Goal: Task Accomplishment & Management: Complete application form

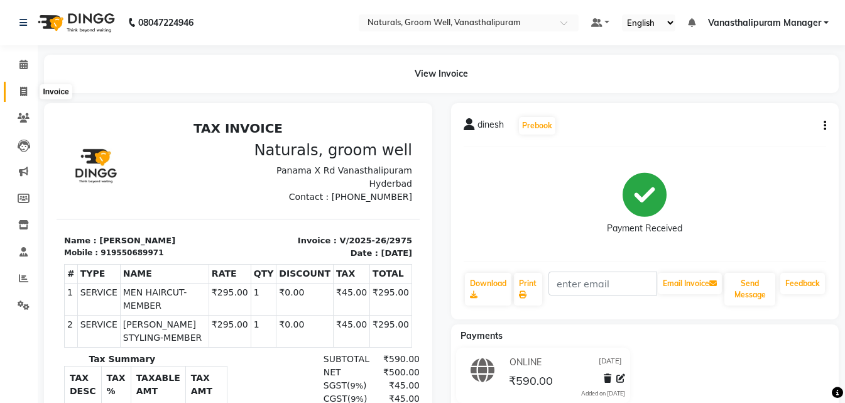
click at [20, 88] on icon at bounding box center [23, 91] width 7 height 9
select select "service"
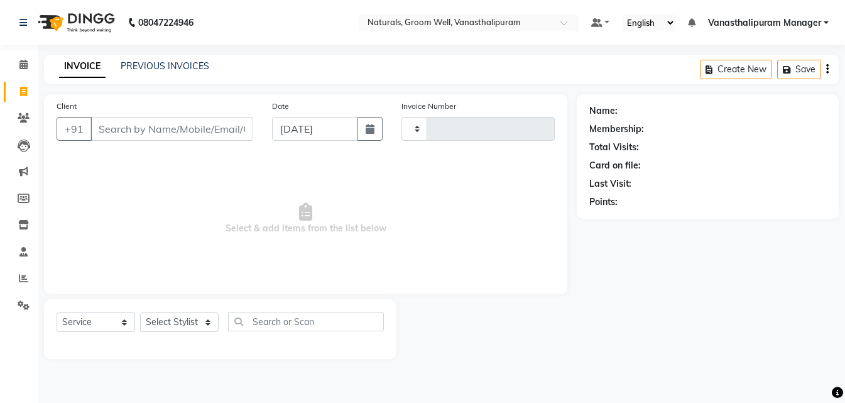
type input "2976"
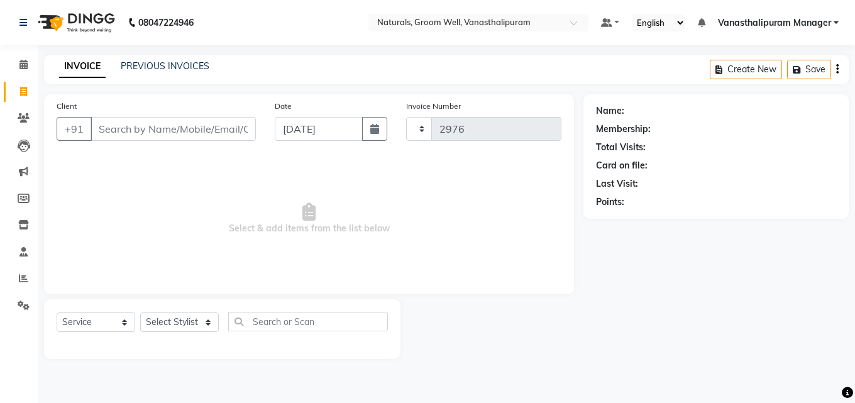
select select "5859"
click at [120, 130] on input "Client" at bounding box center [172, 129] width 165 height 24
type input "7207019204"
click at [206, 126] on span "Add Client" at bounding box center [224, 129] width 50 height 13
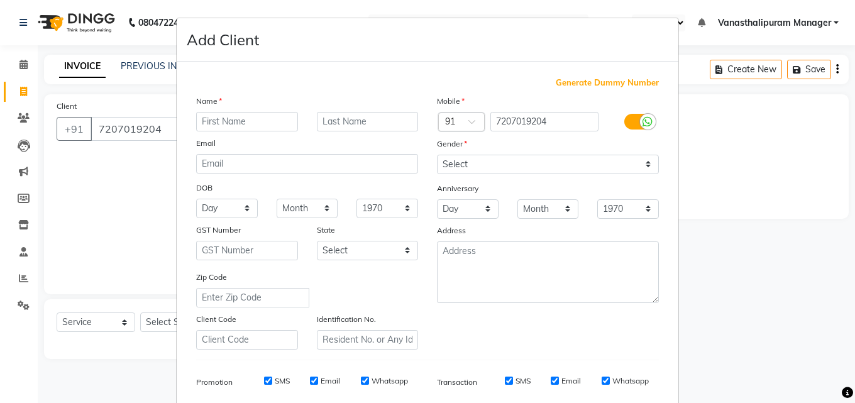
click at [206, 126] on input "text" at bounding box center [247, 121] width 102 height 19
type input "bindhu"
click at [475, 155] on select "Select [DEMOGRAPHIC_DATA] [DEMOGRAPHIC_DATA] Other Prefer Not To Say" at bounding box center [548, 164] width 222 height 19
select select "[DEMOGRAPHIC_DATA]"
click at [437, 155] on select "Select [DEMOGRAPHIC_DATA] [DEMOGRAPHIC_DATA] Other Prefer Not To Say" at bounding box center [548, 164] width 222 height 19
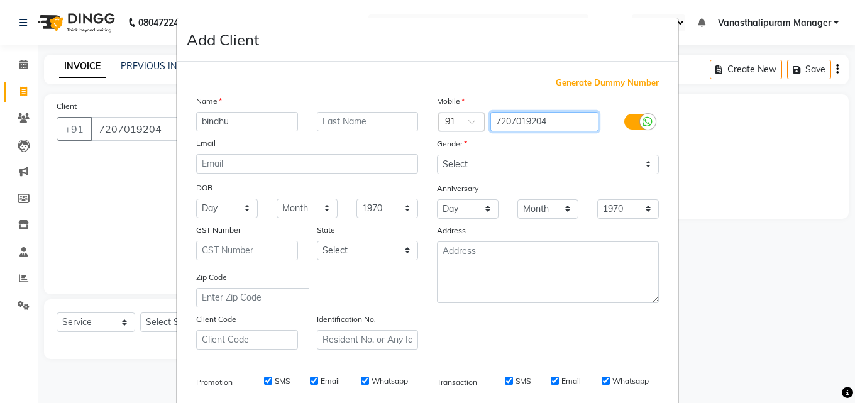
click at [530, 115] on input "7207019204" at bounding box center [544, 121] width 109 height 19
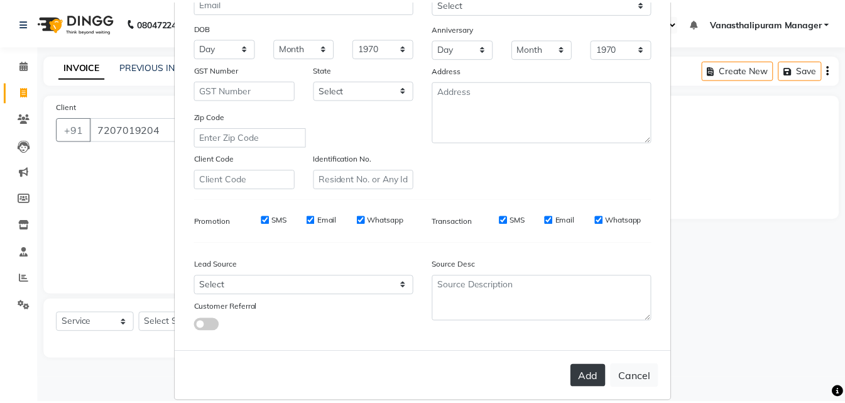
scroll to position [177, 0]
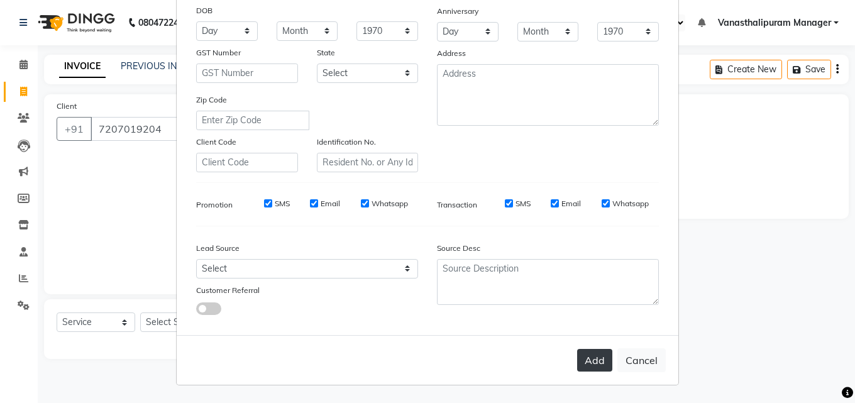
click at [587, 363] on button "Add" at bounding box center [594, 360] width 35 height 23
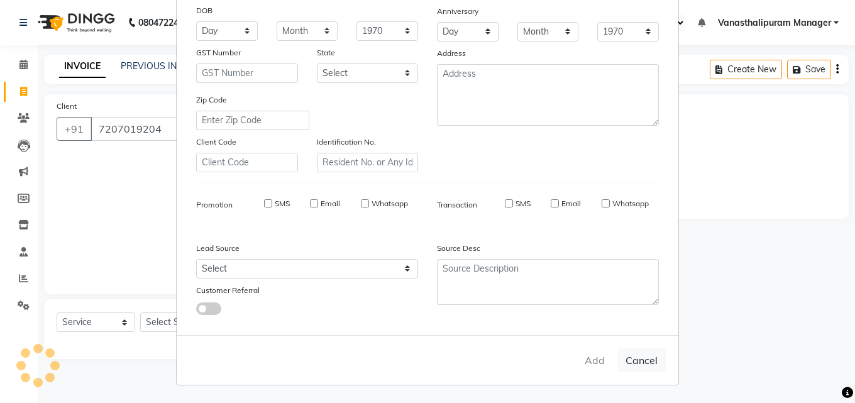
select select
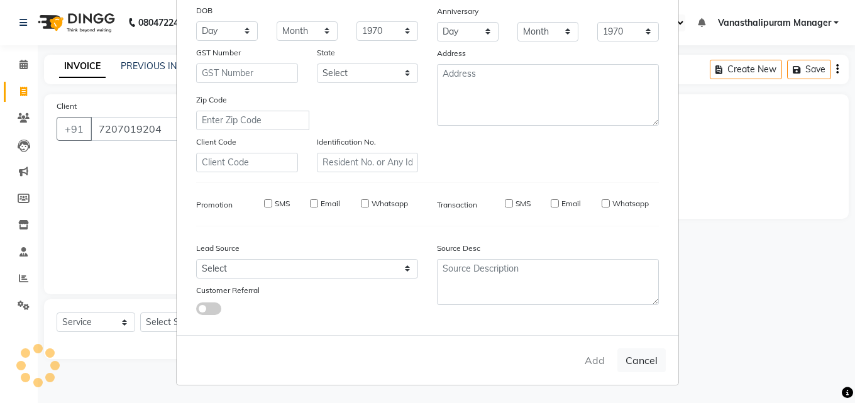
select select
checkbox input "false"
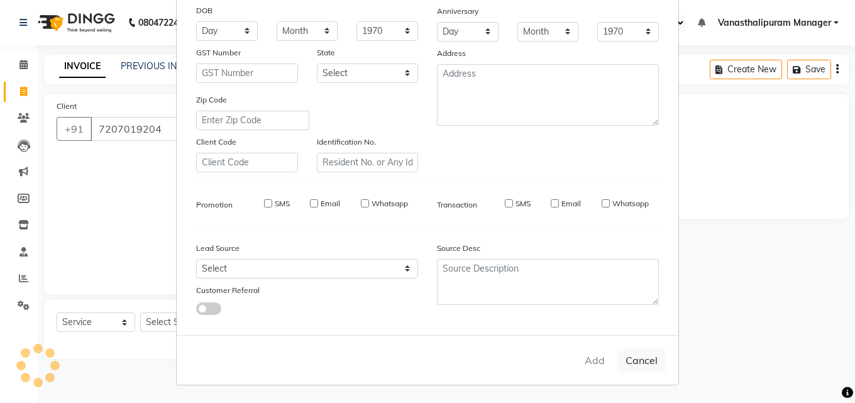
checkbox input "false"
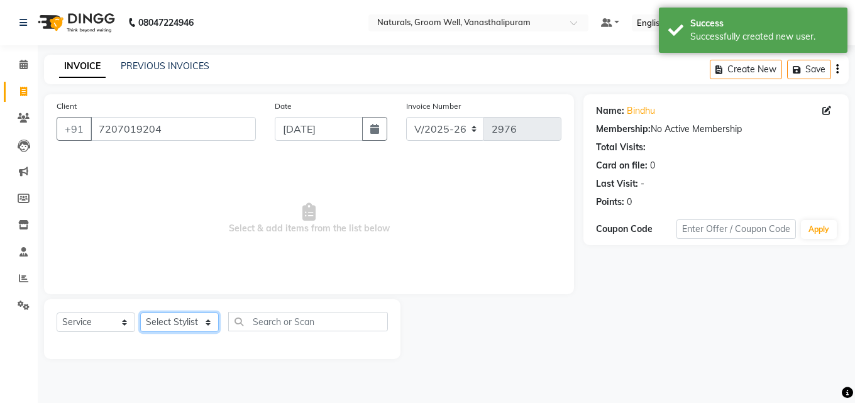
drag, startPoint x: 192, startPoint y: 322, endPoint x: 175, endPoint y: 326, distance: 17.4
click at [176, 326] on select "Select Stylist [PERSON_NAME] kiran [PERSON_NAME] [PERSON_NAME] [PERSON_NAME] [P…" at bounding box center [179, 321] width 79 height 19
select select "68488"
click at [140, 312] on select "Select Stylist [PERSON_NAME] kiran [PERSON_NAME] [PERSON_NAME] [PERSON_NAME] [P…" at bounding box center [179, 321] width 79 height 19
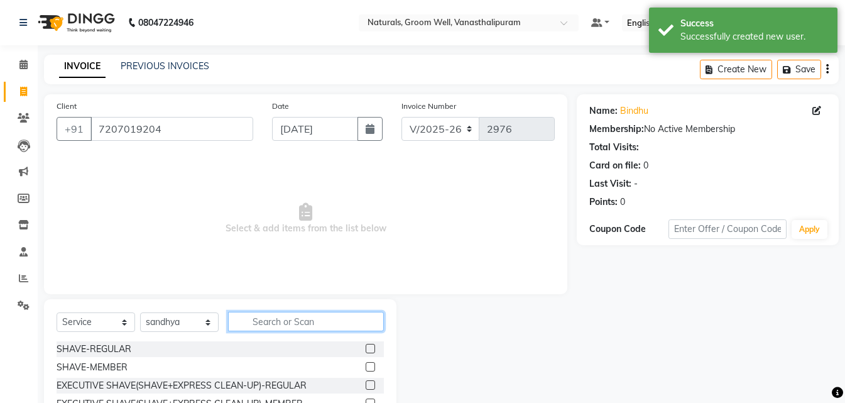
click at [254, 324] on input "text" at bounding box center [306, 321] width 156 height 19
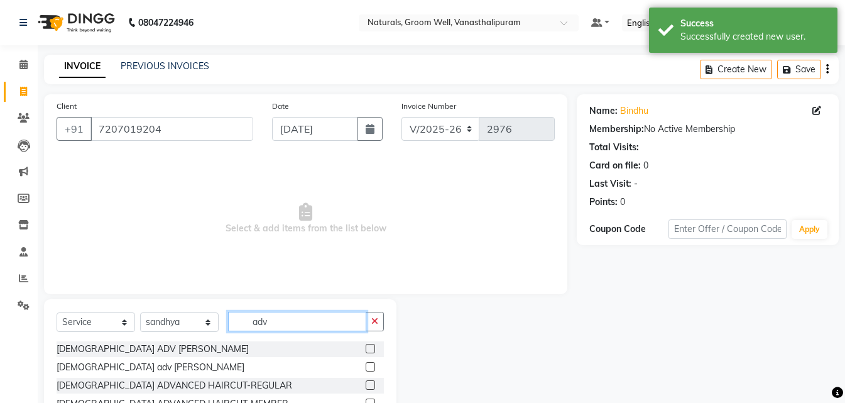
type input "adv"
drag, startPoint x: 371, startPoint y: 386, endPoint x: 186, endPoint y: 341, distance: 190.7
click at [371, 386] on label at bounding box center [370, 384] width 9 height 9
click at [371, 386] on input "checkbox" at bounding box center [370, 385] width 8 height 8
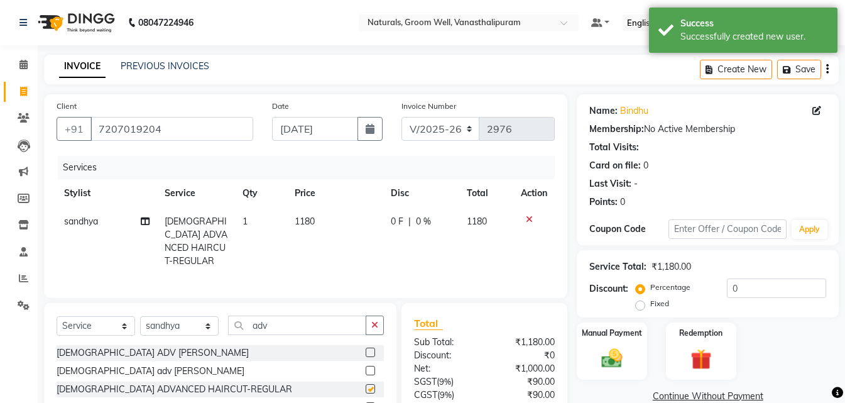
checkbox input "false"
click at [612, 343] on div "Manual Payment" at bounding box center [612, 351] width 73 height 60
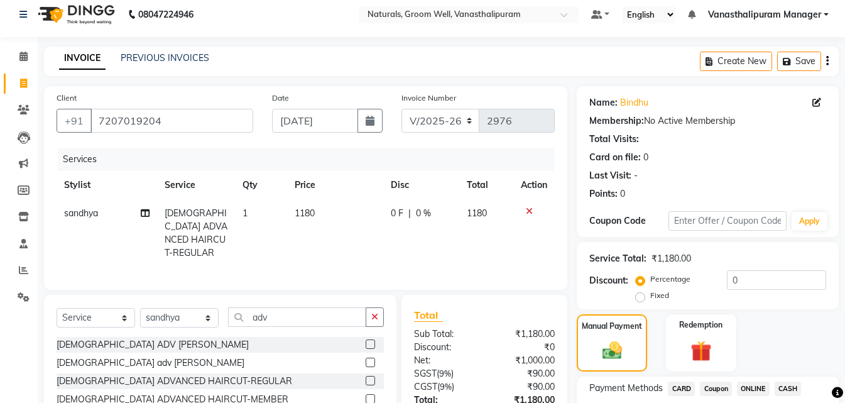
scroll to position [39, 0]
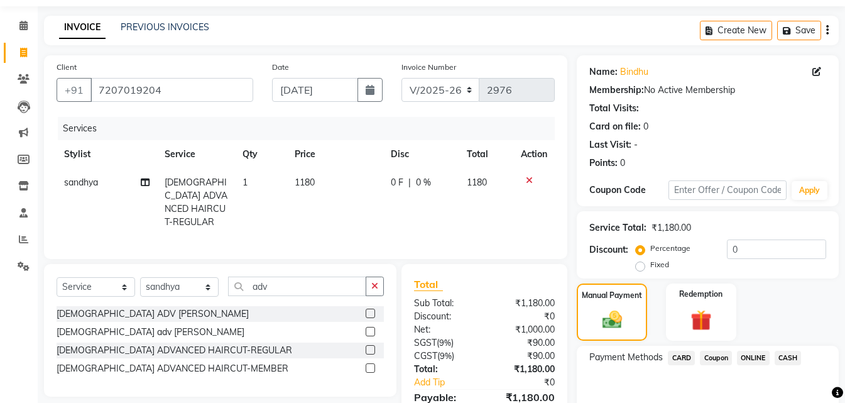
click at [764, 354] on span "ONLINE" at bounding box center [753, 358] width 33 height 14
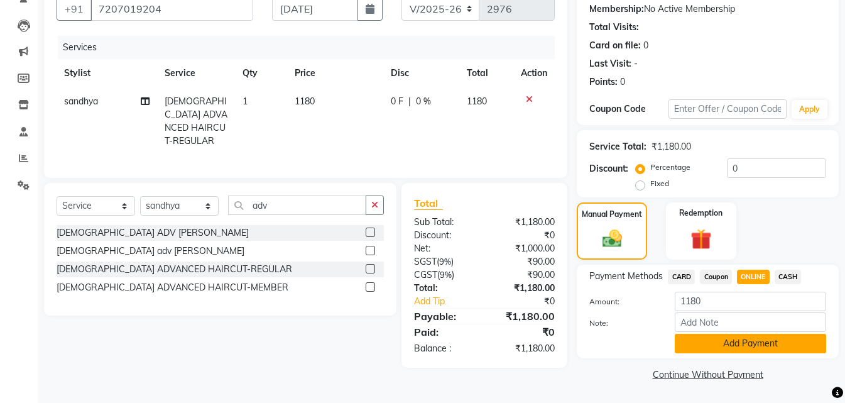
click at [763, 347] on button "Add Payment" at bounding box center [750, 343] width 151 height 19
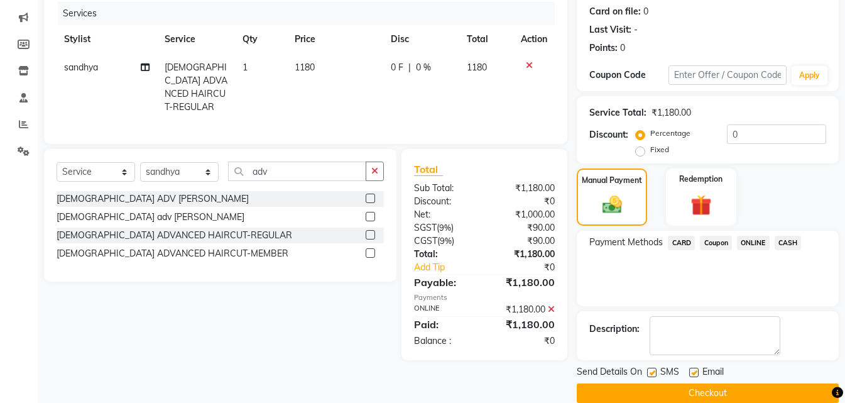
scroll to position [173, 0]
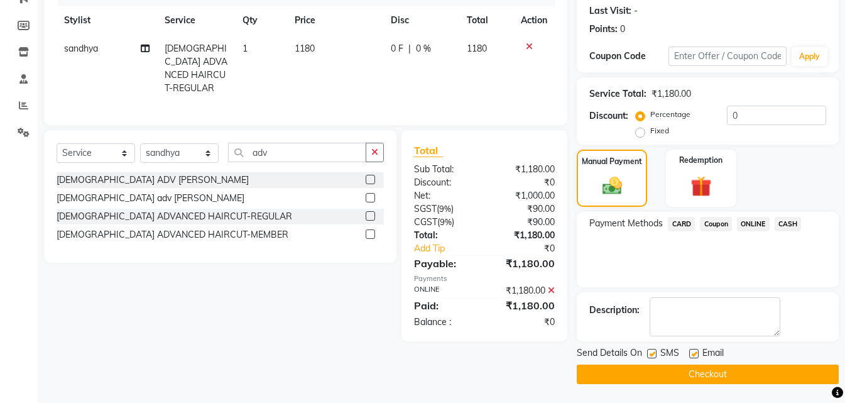
click at [763, 368] on button "Checkout" at bounding box center [708, 373] width 262 height 19
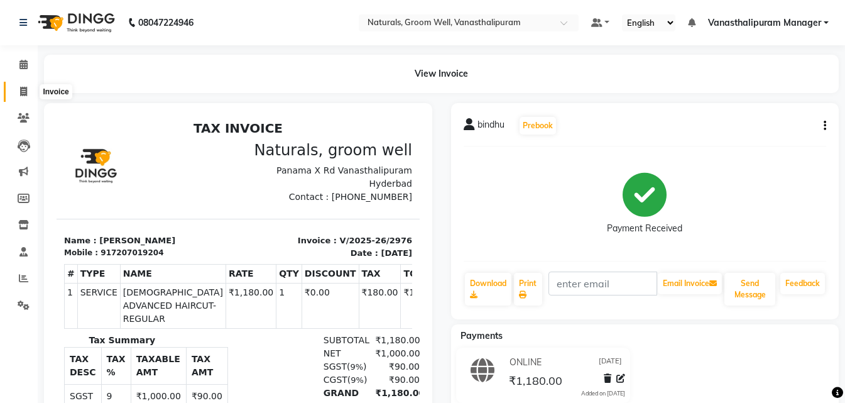
click at [26, 95] on icon at bounding box center [23, 91] width 7 height 9
select select "5859"
select select "service"
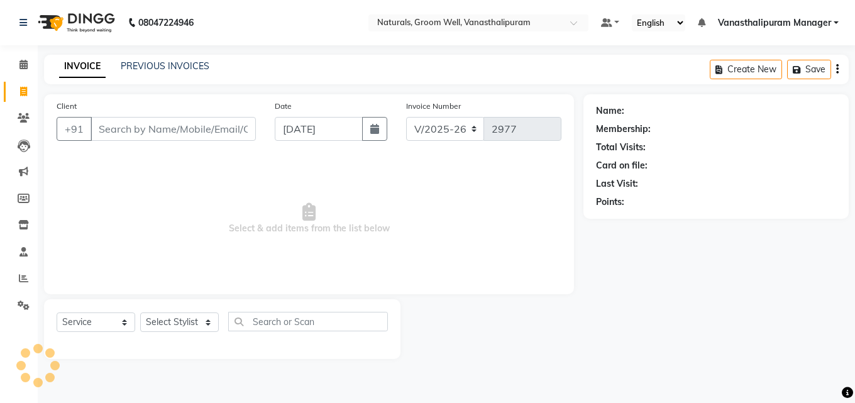
click at [179, 130] on input "Client" at bounding box center [172, 129] width 165 height 24
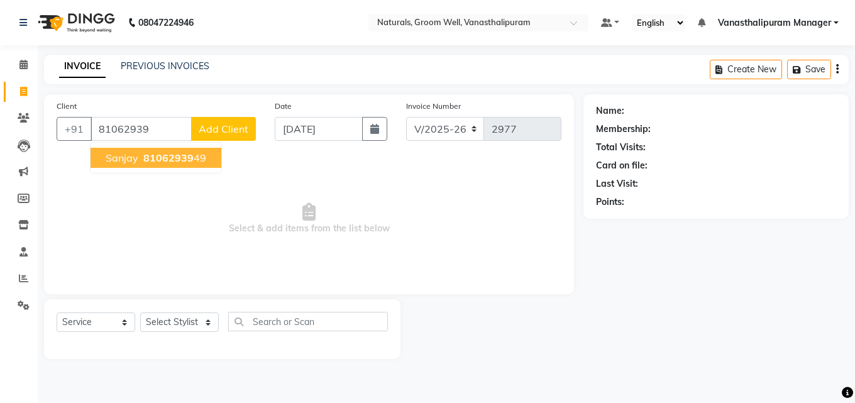
click at [184, 161] on span "81062939" at bounding box center [168, 157] width 50 height 13
type input "8106293949"
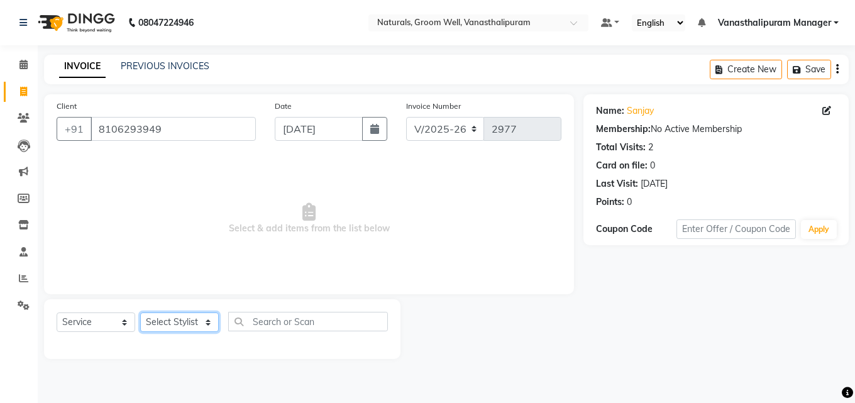
click at [179, 321] on select "Select Stylist [PERSON_NAME] kiran [PERSON_NAME] [PERSON_NAME] [PERSON_NAME] [P…" at bounding box center [179, 321] width 79 height 19
select select "84994"
click at [140, 312] on select "Select Stylist [PERSON_NAME] kiran [PERSON_NAME] [PERSON_NAME] [PERSON_NAME] [P…" at bounding box center [179, 321] width 79 height 19
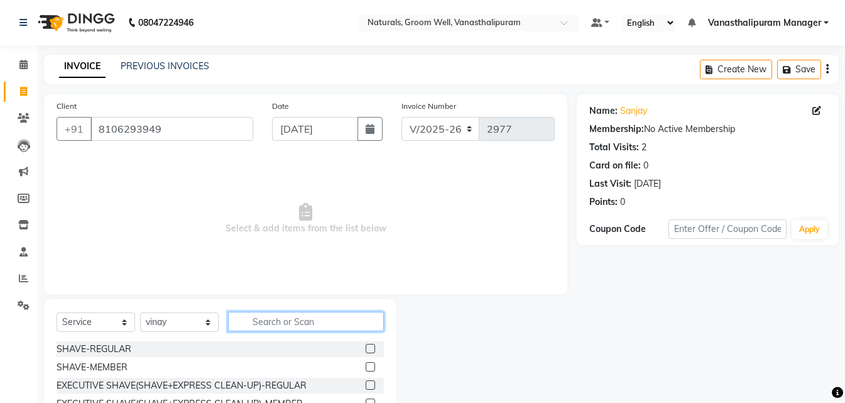
click at [266, 314] on input "text" at bounding box center [306, 321] width 156 height 19
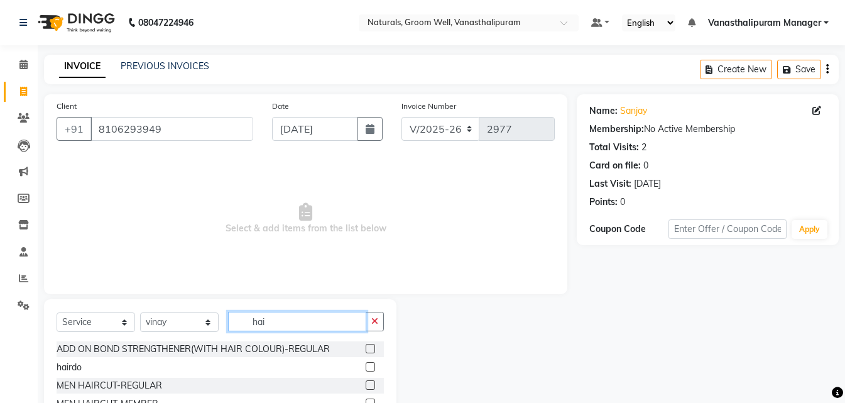
type input "hai"
click at [366, 401] on label at bounding box center [370, 402] width 9 height 9
click at [366, 401] on input "checkbox" at bounding box center [370, 404] width 8 height 8
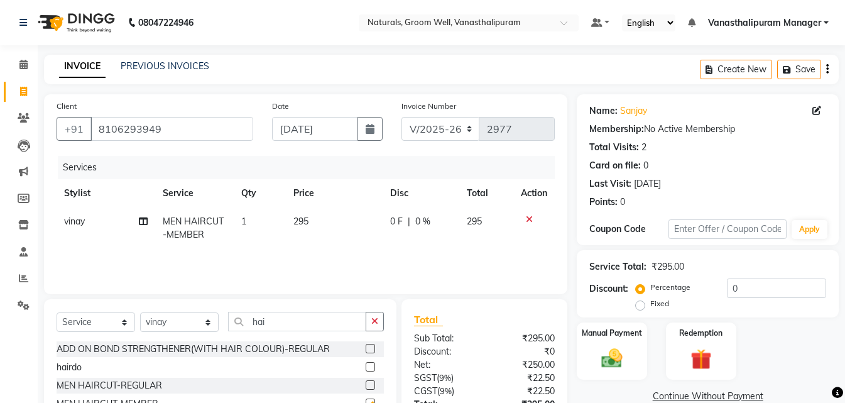
checkbox input "false"
click at [316, 322] on input "hai" at bounding box center [297, 321] width 138 height 19
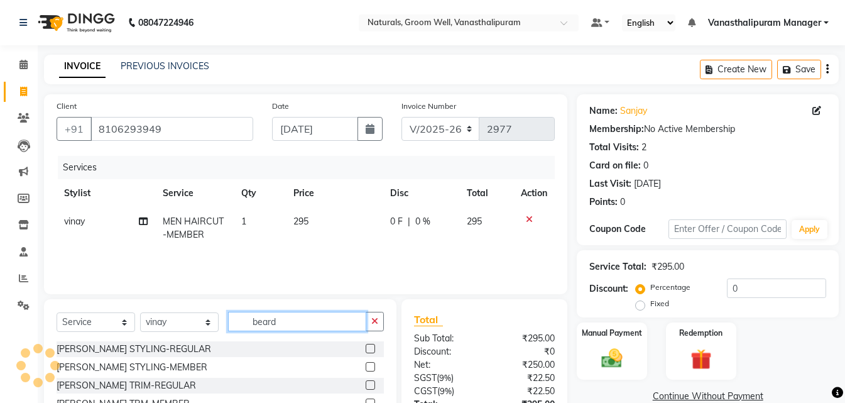
type input "beard"
click at [366, 385] on label at bounding box center [370, 384] width 9 height 9
click at [366, 385] on input "checkbox" at bounding box center [370, 385] width 8 height 8
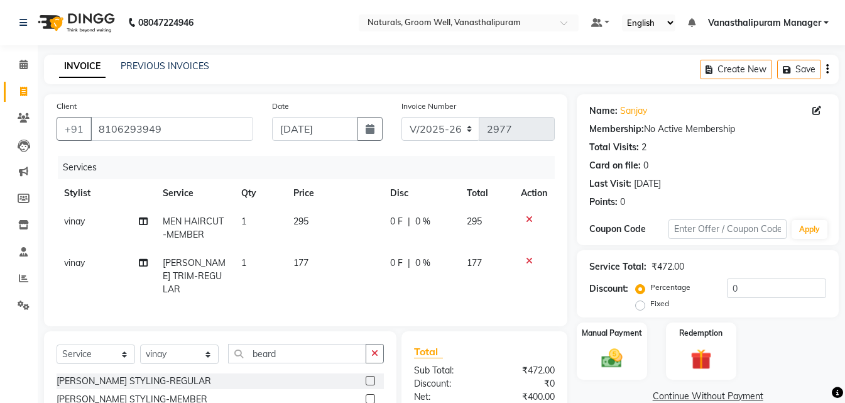
checkbox input "false"
click at [341, 263] on td "177" at bounding box center [334, 276] width 97 height 55
select select "84994"
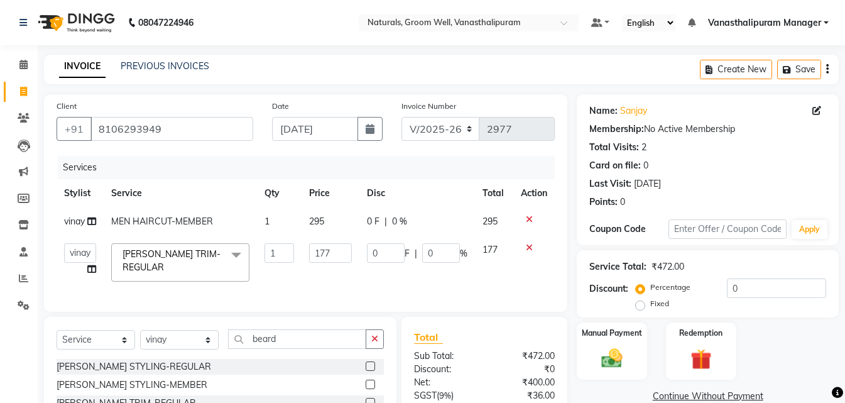
click at [341, 263] on td "177" at bounding box center [331, 262] width 58 height 53
click at [334, 251] on input "177" at bounding box center [330, 252] width 43 height 19
type input "153"
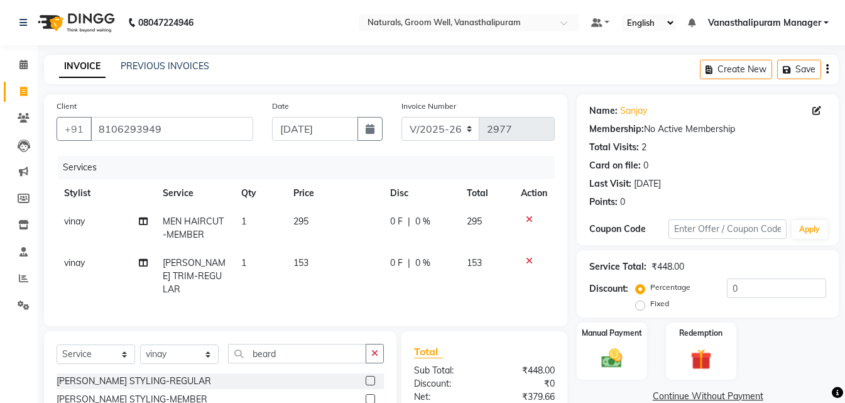
click at [385, 58] on div "INVOICE PREVIOUS INVOICES Create New Save" at bounding box center [441, 70] width 795 height 30
click at [617, 357] on img at bounding box center [611, 358] width 35 height 25
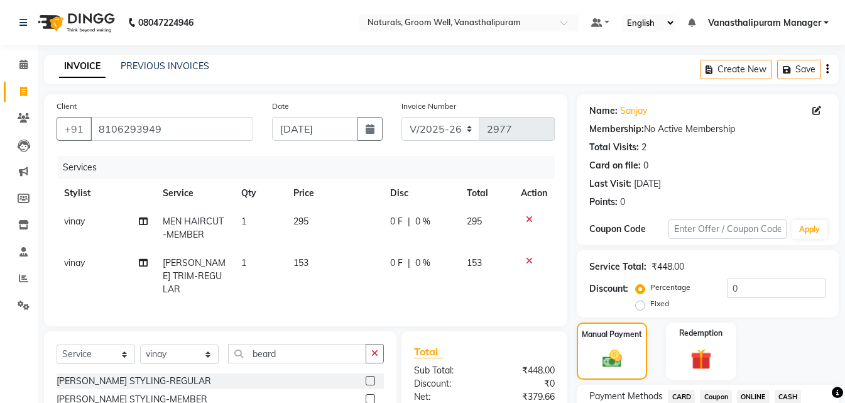
click at [684, 399] on span "CARD" at bounding box center [681, 397] width 27 height 14
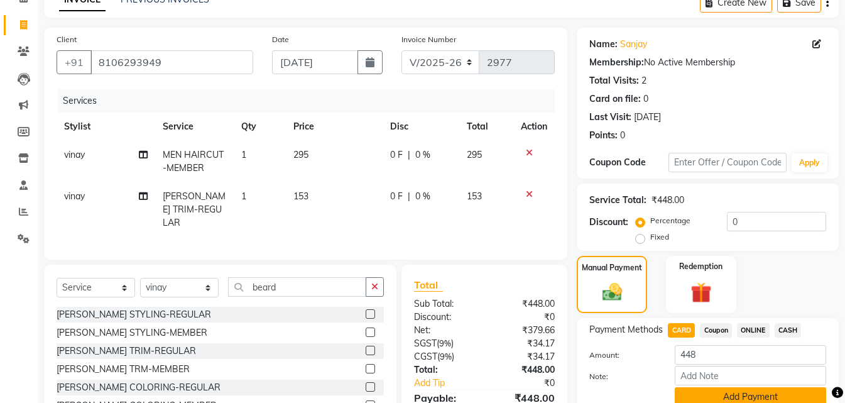
scroll to position [129, 0]
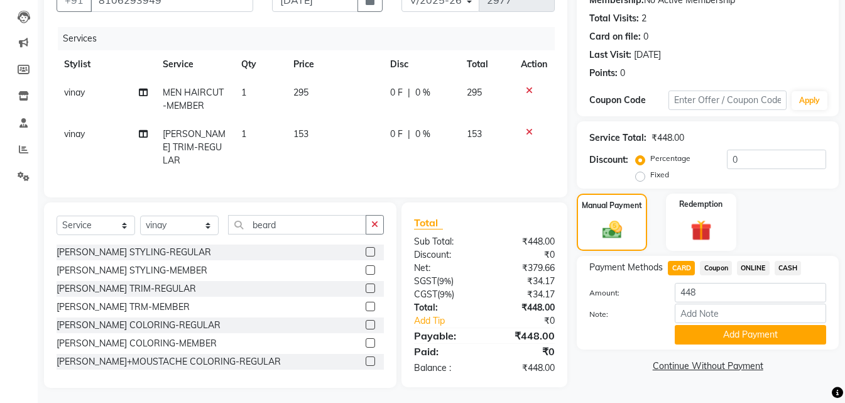
click at [709, 347] on div "Payment Methods CARD Coupon ONLINE CASH Amount: 448 Note: Add Payment" at bounding box center [708, 303] width 262 height 94
click at [722, 334] on button "Add Payment" at bounding box center [750, 334] width 151 height 19
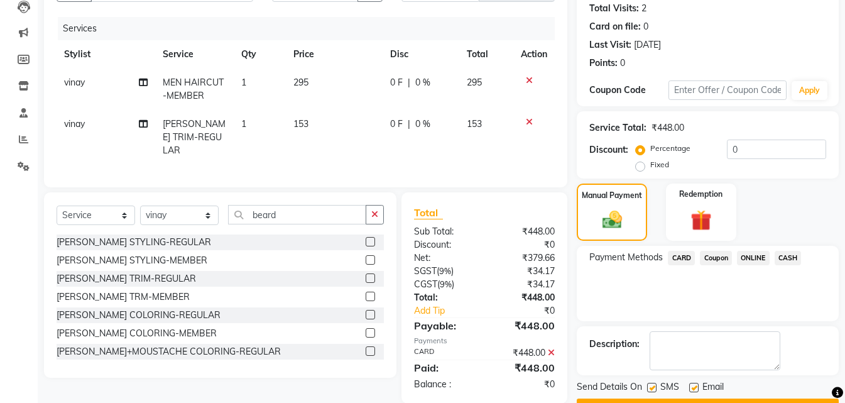
scroll to position [173, 0]
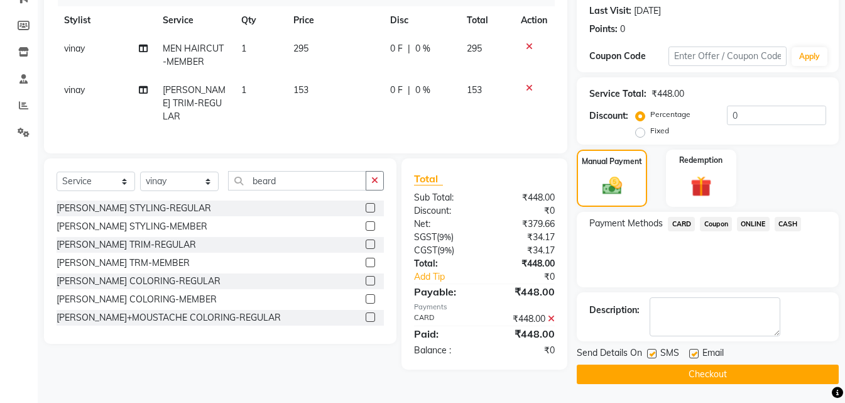
click at [723, 378] on button "Checkout" at bounding box center [708, 373] width 262 height 19
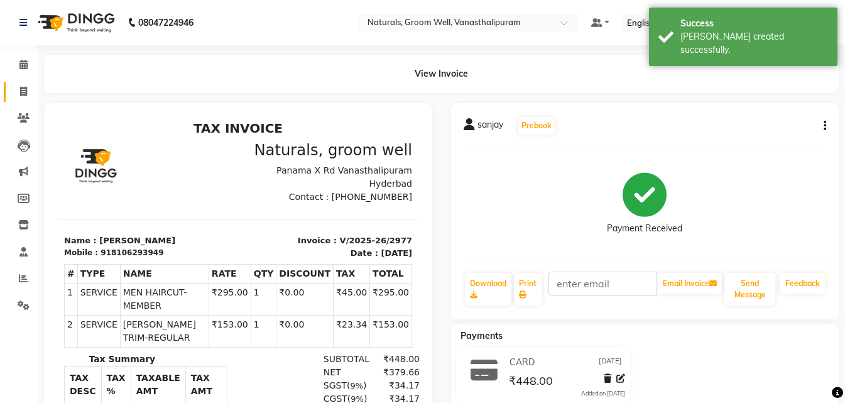
drag, startPoint x: 18, startPoint y: 80, endPoint x: 31, endPoint y: 92, distance: 18.2
click at [18, 80] on li "Invoice" at bounding box center [19, 92] width 38 height 27
click at [20, 91] on icon at bounding box center [23, 91] width 7 height 9
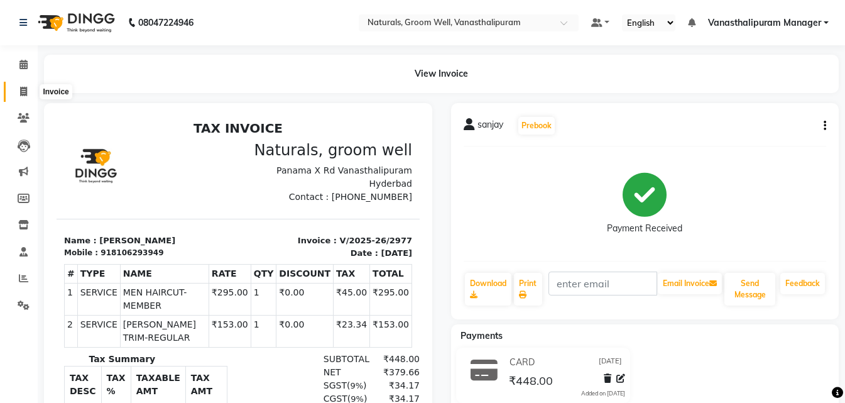
select select "service"
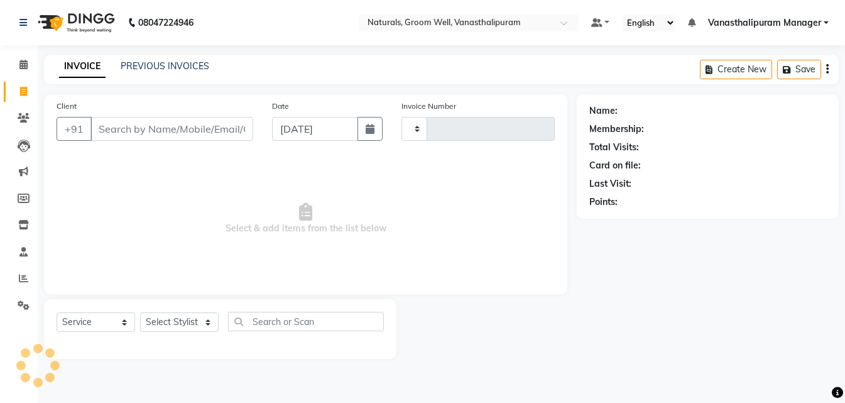
type input "2978"
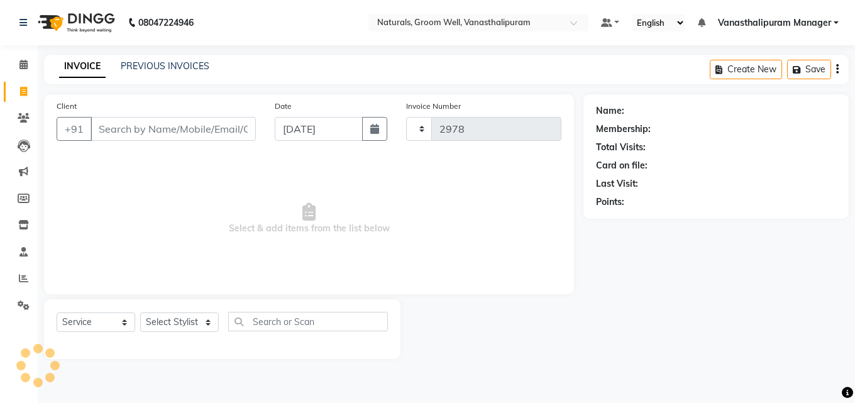
select select "5859"
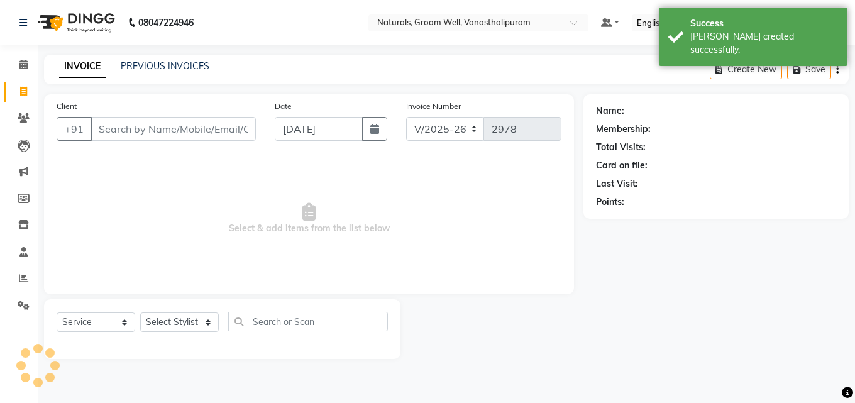
click at [129, 124] on input "Client" at bounding box center [172, 129] width 165 height 24
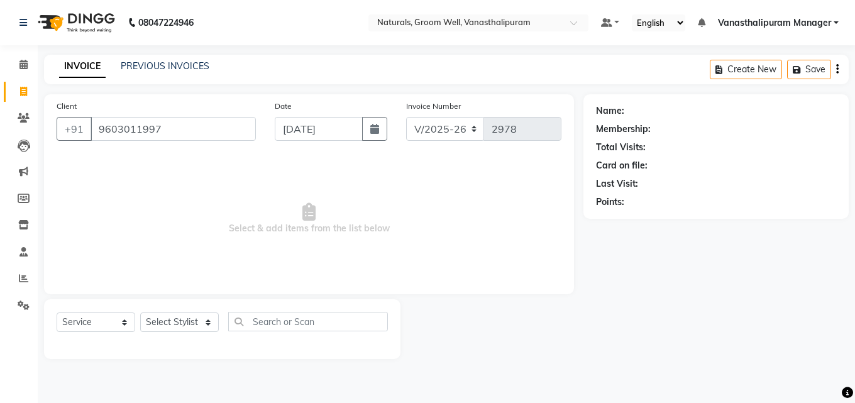
type input "9603011997"
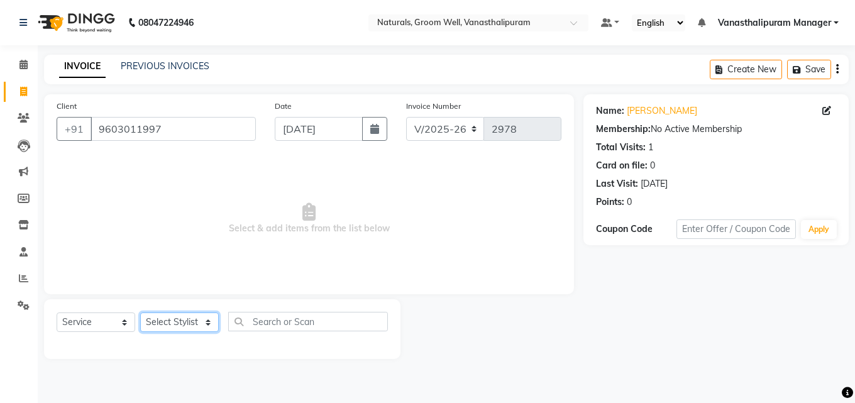
click at [163, 320] on select "Select Stylist [PERSON_NAME] kiran [PERSON_NAME] [PERSON_NAME] [PERSON_NAME] [P…" at bounding box center [179, 321] width 79 height 19
select select "85609"
click at [140, 312] on select "Select Stylist [PERSON_NAME] kiran [PERSON_NAME] [PERSON_NAME] [PERSON_NAME] [P…" at bounding box center [179, 321] width 79 height 19
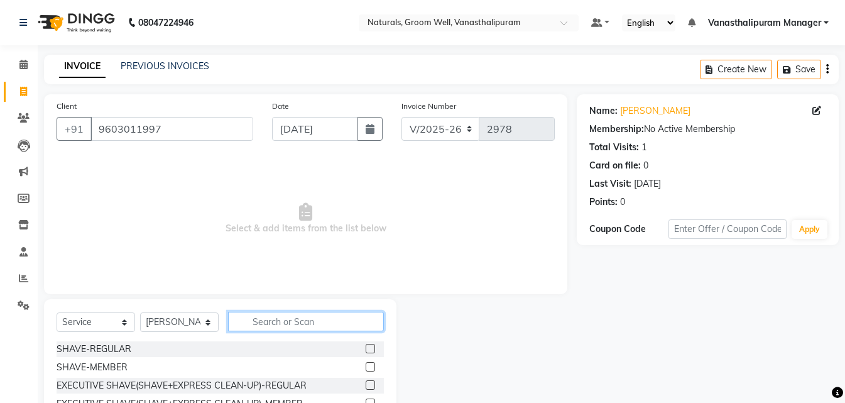
click at [268, 320] on input "text" at bounding box center [306, 321] width 156 height 19
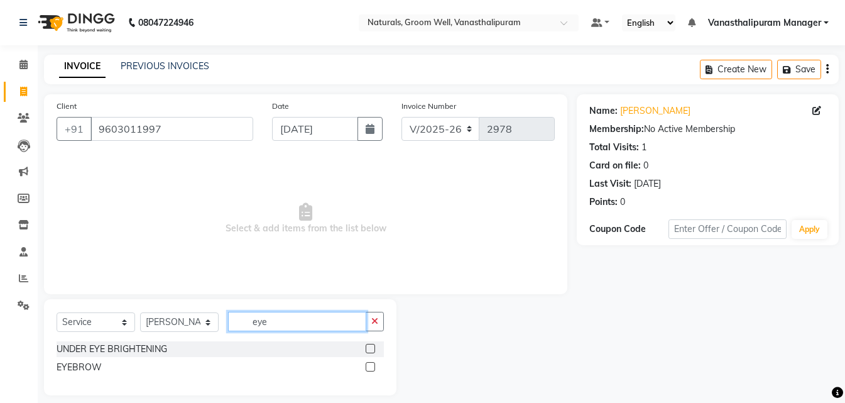
type input "eye"
click at [369, 365] on label at bounding box center [370, 366] width 9 height 9
click at [369, 365] on input "checkbox" at bounding box center [370, 367] width 8 height 8
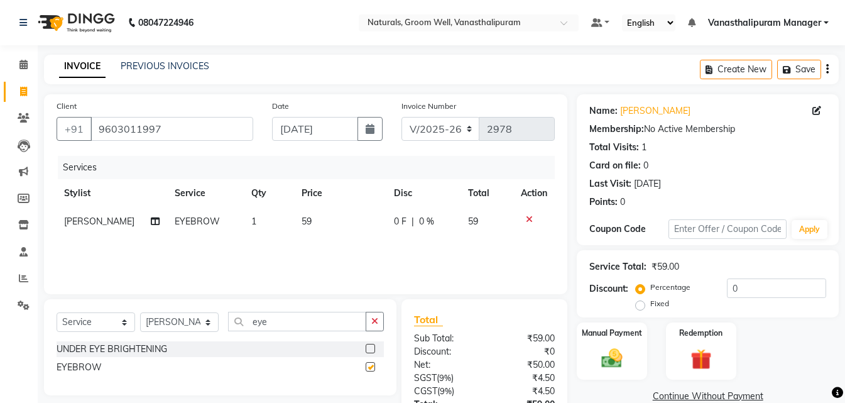
drag, startPoint x: 305, startPoint y: 246, endPoint x: 309, endPoint y: 238, distance: 8.4
click at [305, 244] on div "Services Stylist Service Qty Price Disc Total Action [PERSON_NAME] EYEBROW 1 59…" at bounding box center [306, 219] width 498 height 126
checkbox input "false"
click at [309, 238] on div "Services Stylist Service Qty Price Disc Total Action [PERSON_NAME] EYEBROW 1 59…" at bounding box center [306, 219] width 498 height 126
click at [317, 226] on td "59" at bounding box center [340, 221] width 92 height 28
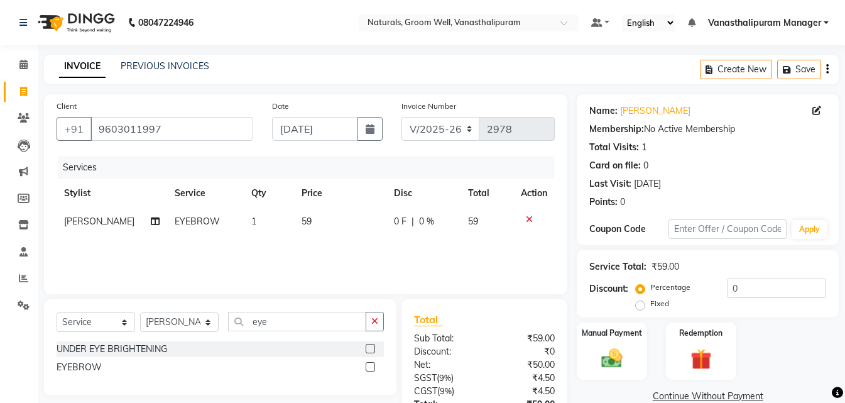
select select "85609"
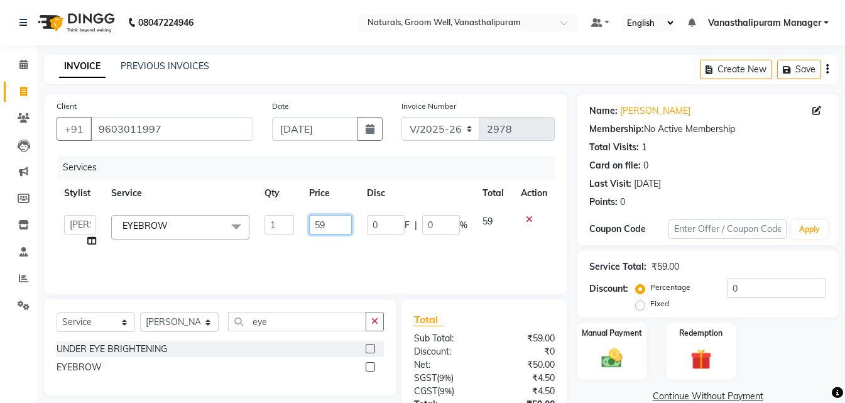
click at [317, 226] on input "59" at bounding box center [330, 224] width 43 height 19
type input "70"
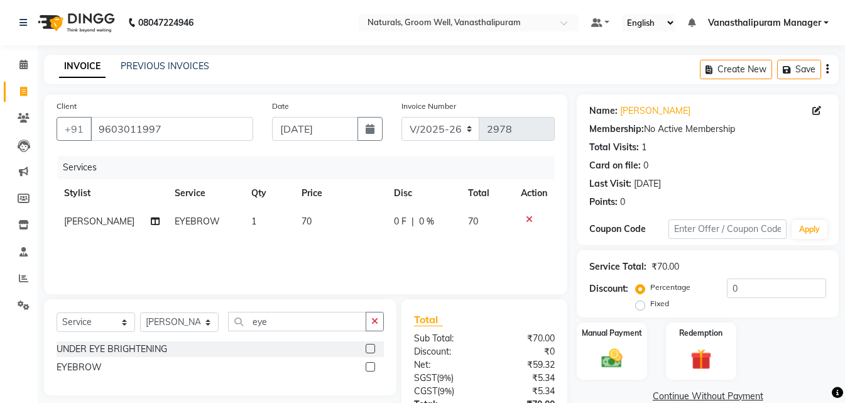
click at [373, 180] on tr "Stylist Service Qty Price Disc Total Action" at bounding box center [306, 193] width 498 height 28
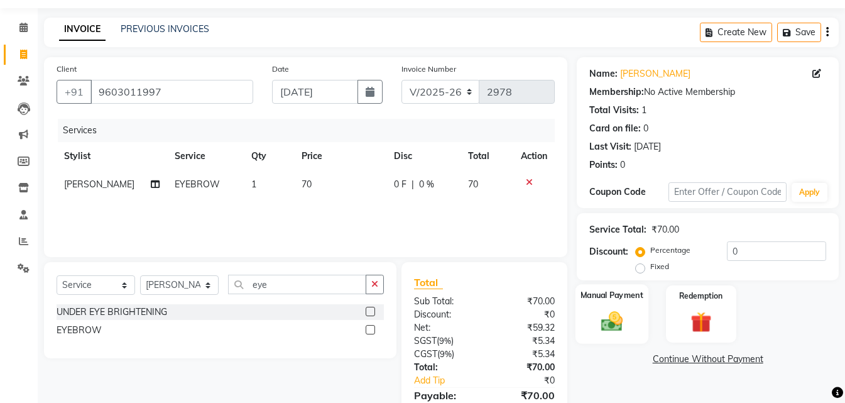
click at [616, 312] on img at bounding box center [611, 321] width 35 height 25
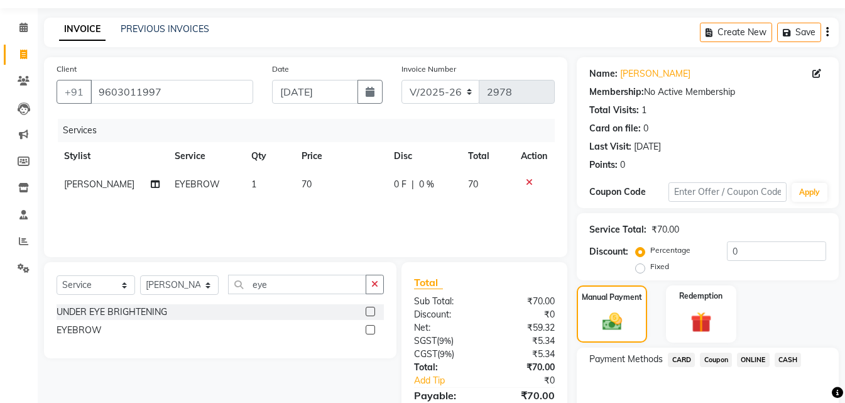
click at [760, 356] on span "ONLINE" at bounding box center [753, 359] width 33 height 14
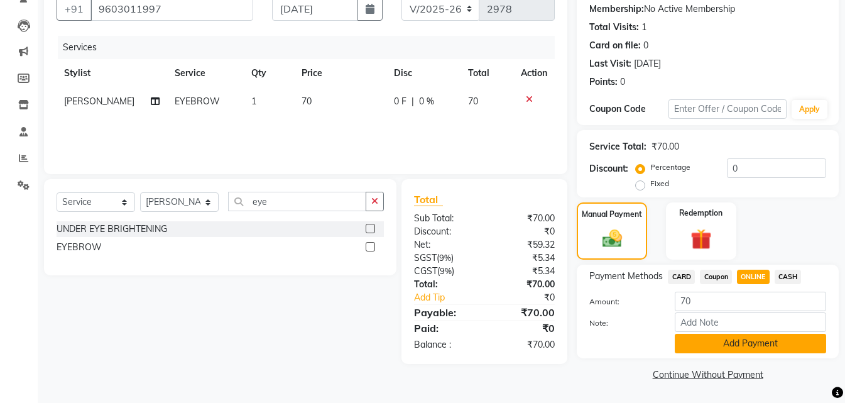
click at [763, 346] on button "Add Payment" at bounding box center [750, 343] width 151 height 19
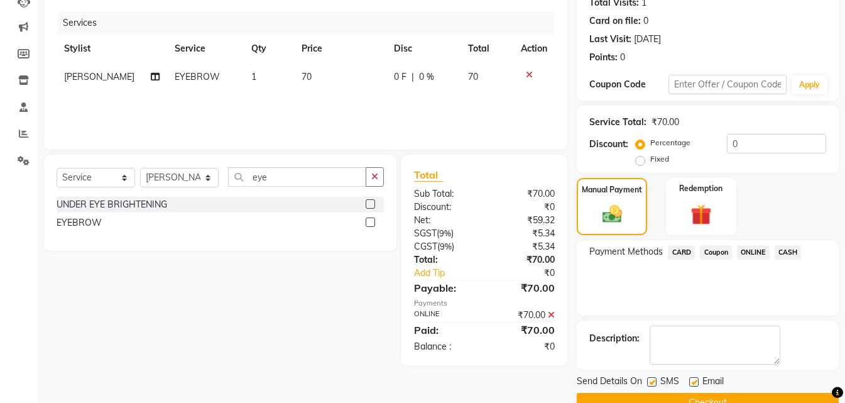
scroll to position [173, 0]
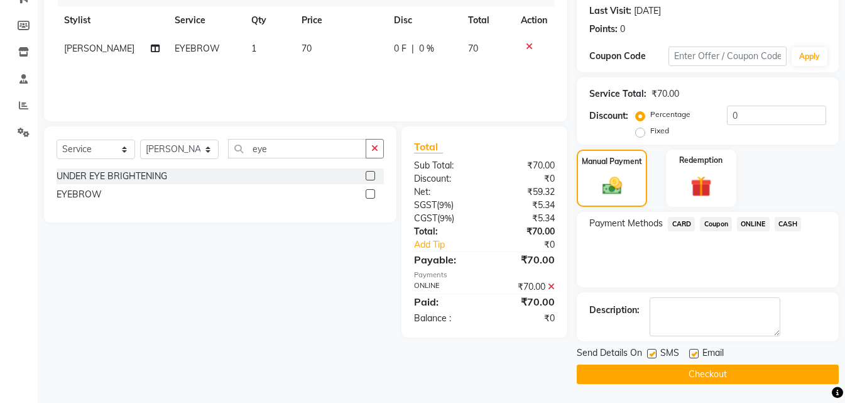
click at [765, 365] on button "Checkout" at bounding box center [708, 373] width 262 height 19
